Goal: Task Accomplishment & Management: Manage account settings

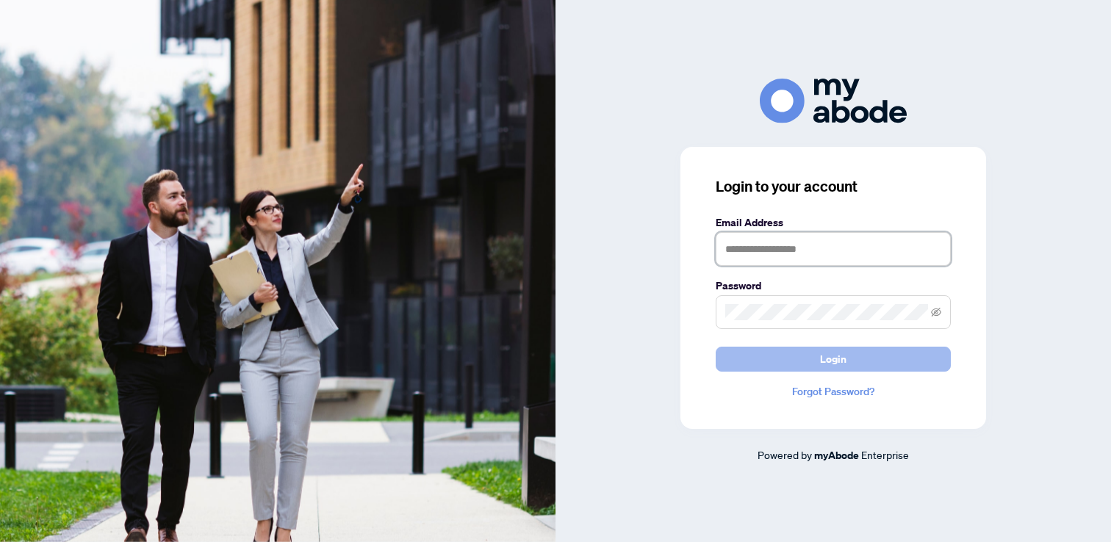
type input "**********"
click at [807, 368] on button "Login" at bounding box center [833, 359] width 235 height 25
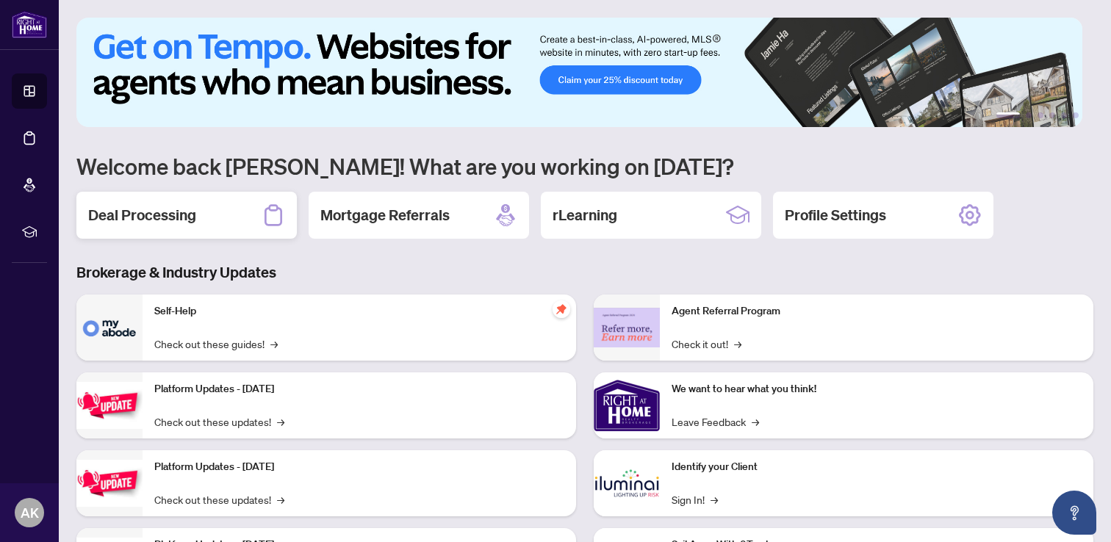
click at [238, 226] on div "Deal Processing" at bounding box center [186, 215] width 221 height 47
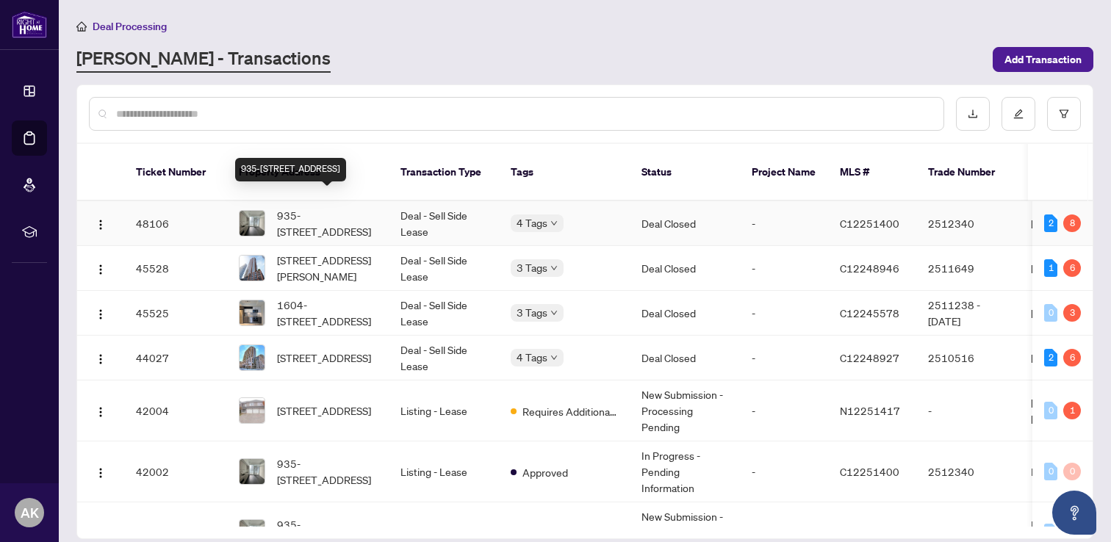
click at [341, 207] on span "935-2020 Bathurst St, Toronto, Ontario M5P 0A6, Canada" at bounding box center [327, 223] width 100 height 32
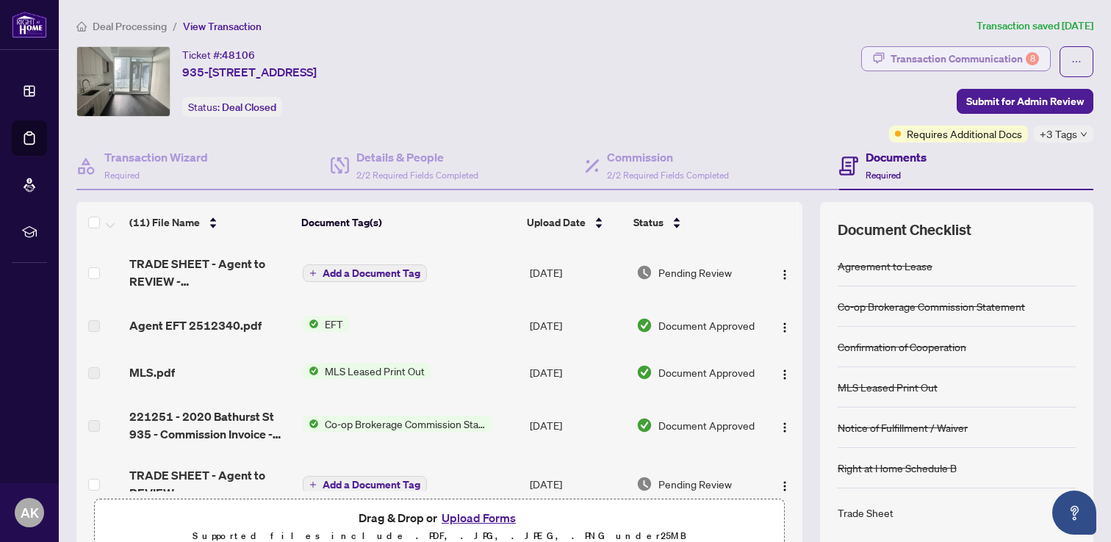
click at [955, 66] on div "Transaction Communication 8" at bounding box center [965, 59] width 148 height 24
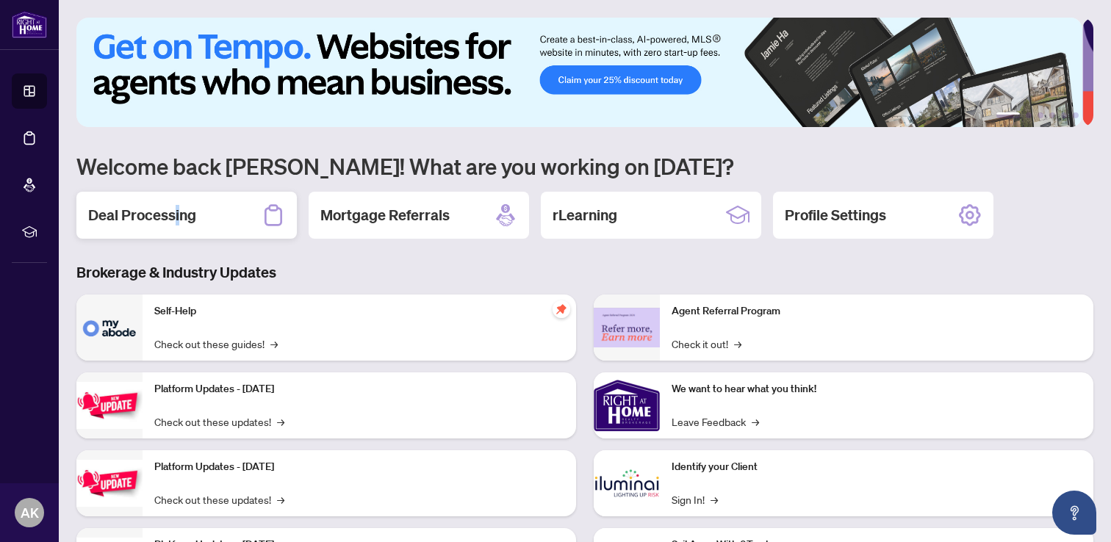
click at [173, 217] on h2 "Deal Processing" at bounding box center [142, 215] width 108 height 21
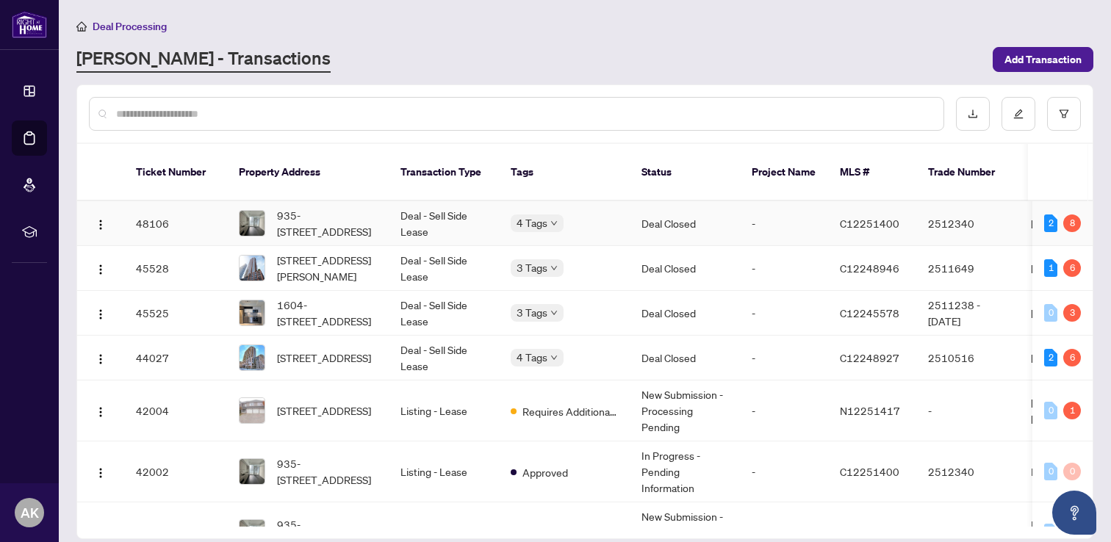
click at [375, 207] on span "935-2020 Bathurst St, Toronto, Ontario M5P 0A6, Canada" at bounding box center [327, 223] width 100 height 32
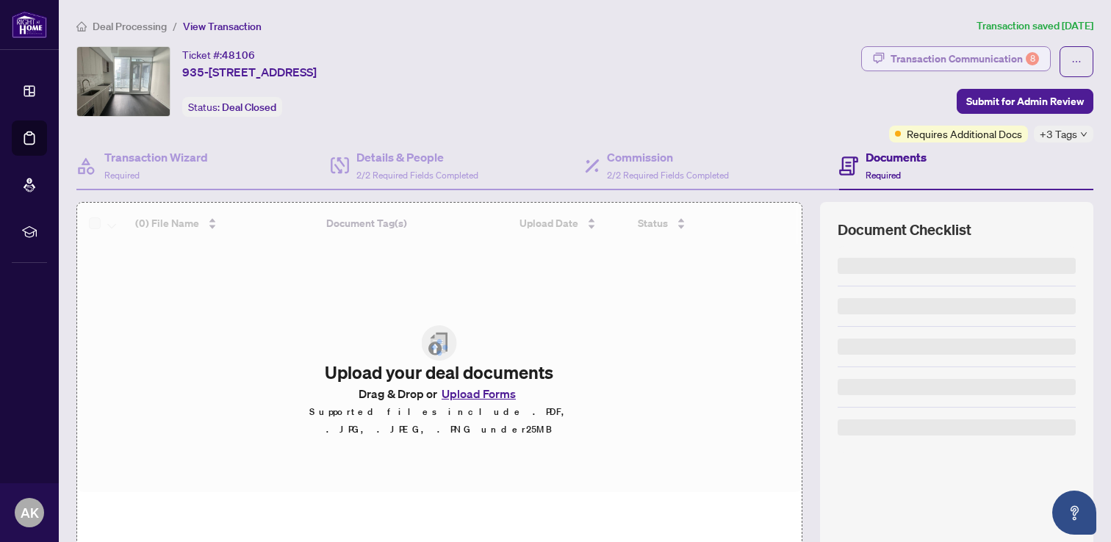
click at [921, 64] on div "Transaction Communication 8" at bounding box center [965, 59] width 148 height 24
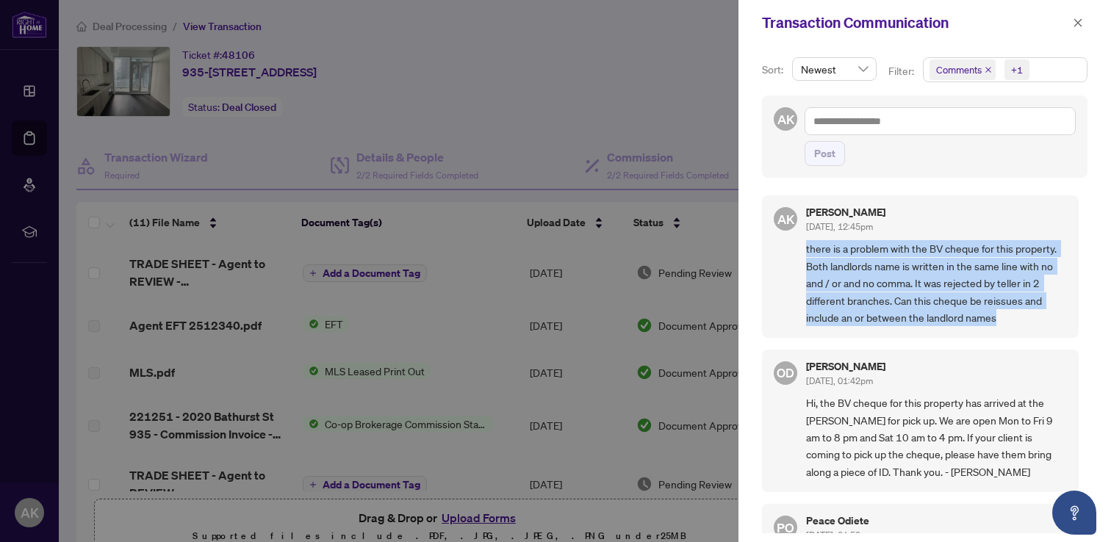
drag, startPoint x: 805, startPoint y: 247, endPoint x: 1036, endPoint y: 329, distance: 244.8
click at [1036, 329] on div "AK Alexei Koss Sep/04/2025, 12:45pm there is a problem with the BV cheque for t…" at bounding box center [920, 267] width 317 height 143
copy span "there is a problem with the BV cheque for this property. Both landlords name is…"
